Goal: Task Accomplishment & Management: Use online tool/utility

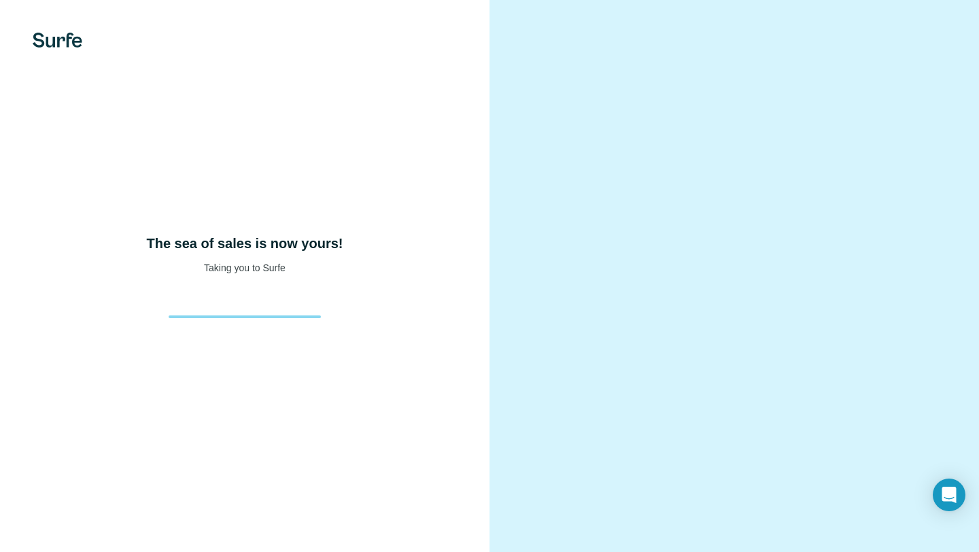
click at [307, 319] on div "The sea of sales is now yours! Taking you to Surfe" at bounding box center [244, 276] width 489 height 552
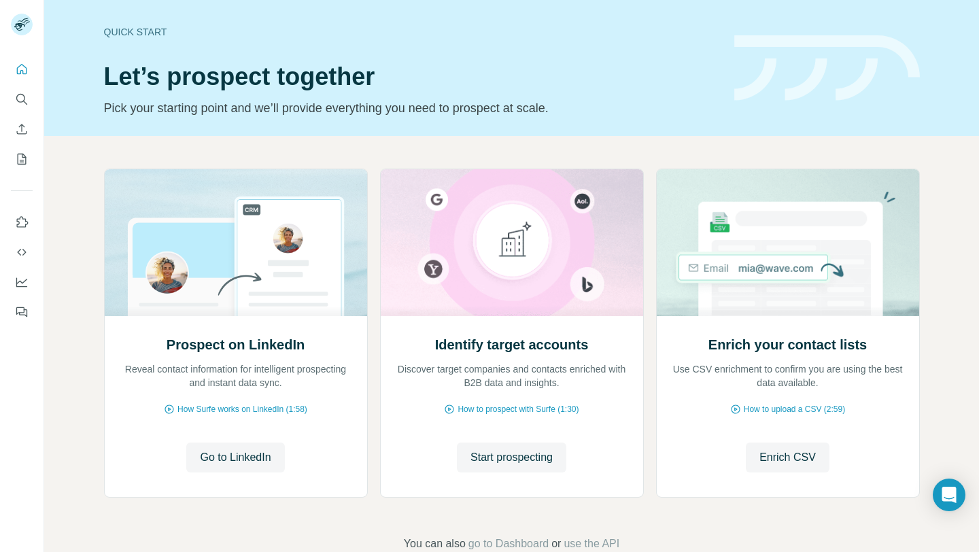
click at [451, 32] on div "Quick start" at bounding box center [411, 32] width 614 height 14
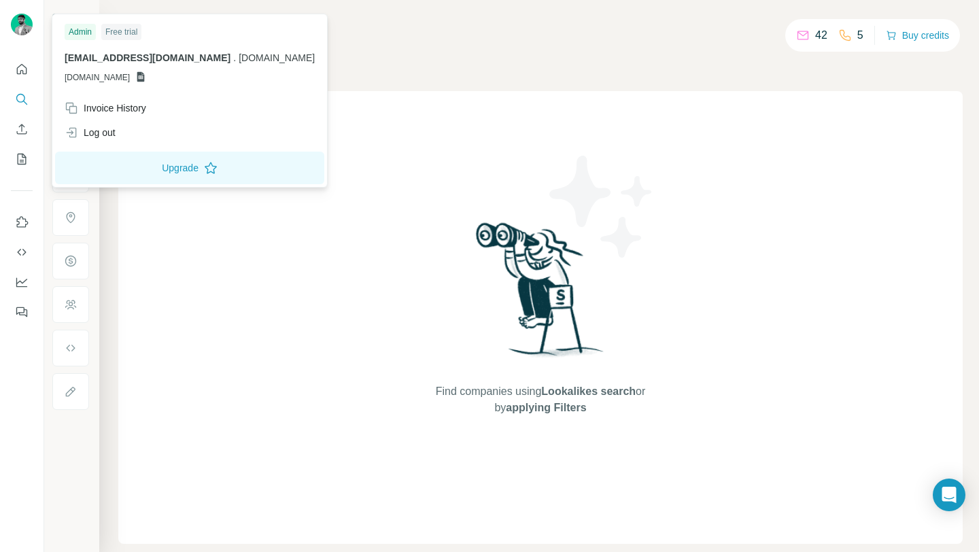
click at [26, 24] on img at bounding box center [22, 25] width 22 height 22
